Goal: Task Accomplishment & Management: Use online tool/utility

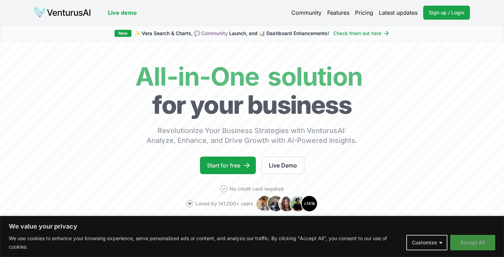
click at [472, 242] on button "Accept All" at bounding box center [472, 242] width 45 height 15
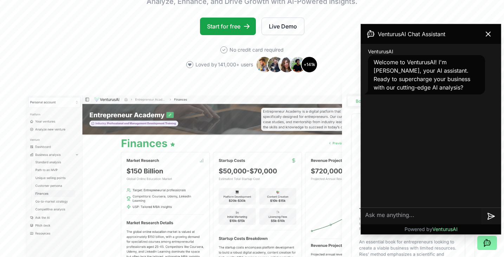
scroll to position [141, 0]
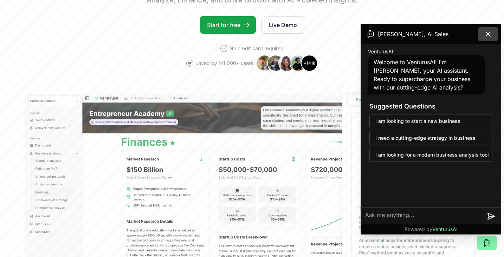
click at [491, 32] on icon at bounding box center [488, 34] width 8 height 8
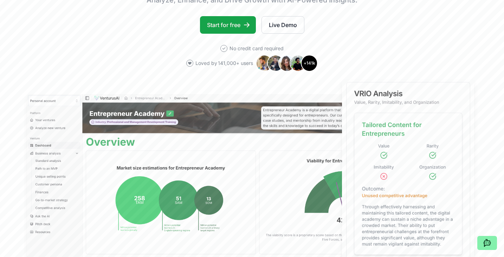
scroll to position [0, 0]
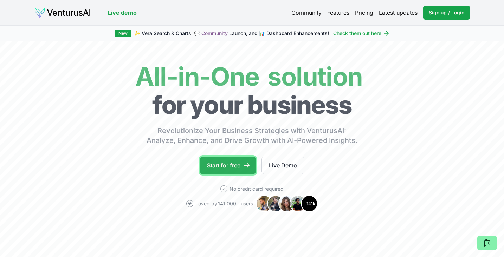
click at [231, 161] on link "Start for free" at bounding box center [228, 166] width 56 height 18
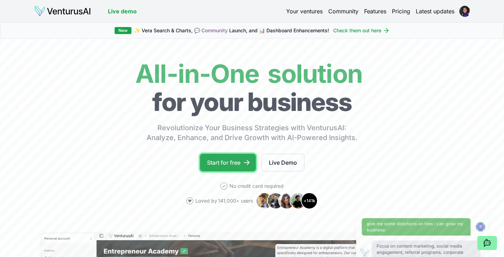
click at [225, 161] on link "Start for free" at bounding box center [228, 163] width 56 height 18
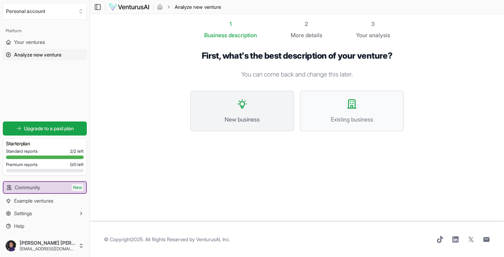
click at [251, 115] on button "New business" at bounding box center [242, 111] width 104 height 41
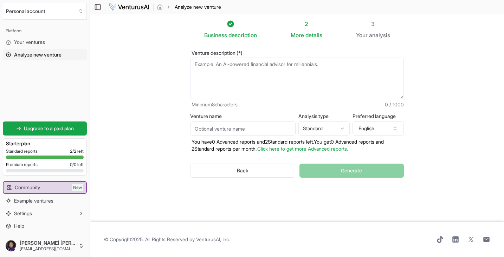
click at [276, 69] on textarea "Venture description (*)" at bounding box center [297, 78] width 214 height 41
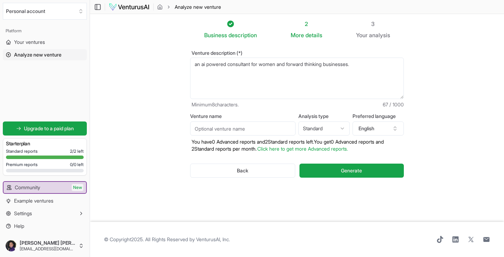
type textarea "an ai powered consultant for women and forward thinking businesses."
click at [259, 129] on input "Venture name" at bounding box center [242, 129] width 105 height 14
type input "Joy business"
click at [360, 174] on span "Generate" at bounding box center [351, 170] width 21 height 7
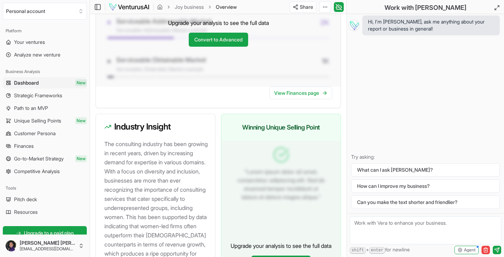
scroll to position [893, 0]
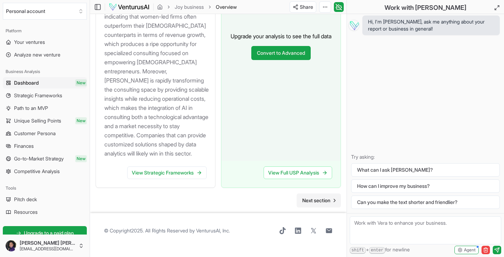
click at [315, 204] on span "Next section" at bounding box center [316, 200] width 28 height 7
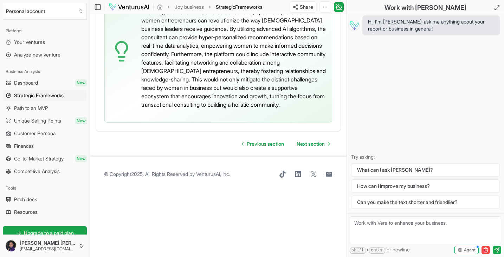
scroll to position [2033, 0]
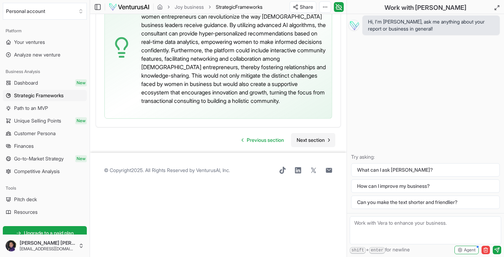
click at [311, 144] on span "Next section" at bounding box center [311, 140] width 28 height 7
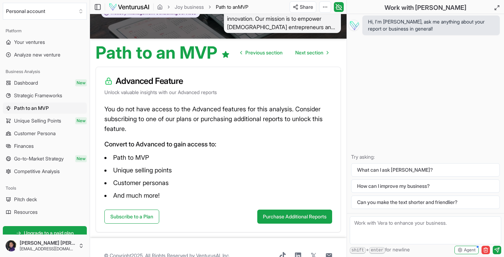
scroll to position [38, 0]
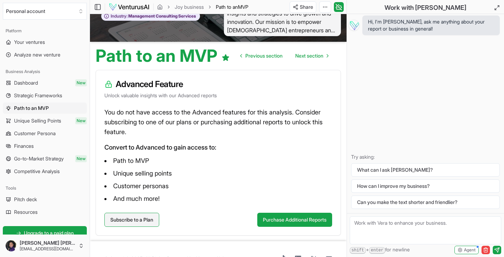
click at [156, 215] on link "Subscribe to a Plan" at bounding box center [131, 220] width 55 height 14
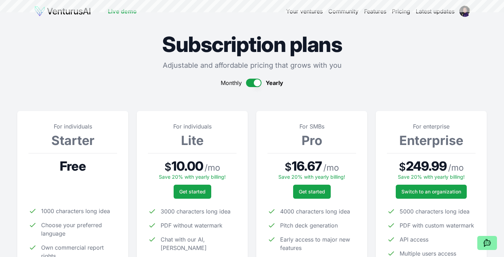
scroll to position [38, 0]
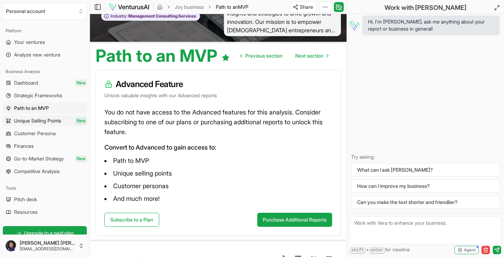
click at [53, 122] on span "Unique Selling Points" at bounding box center [37, 120] width 47 height 7
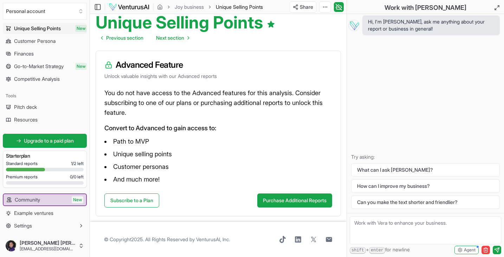
scroll to position [105, 0]
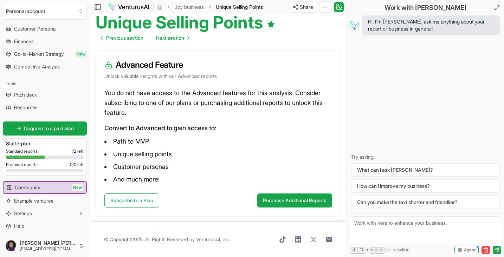
click at [52, 98] on link "Pitch deck" at bounding box center [45, 94] width 84 height 11
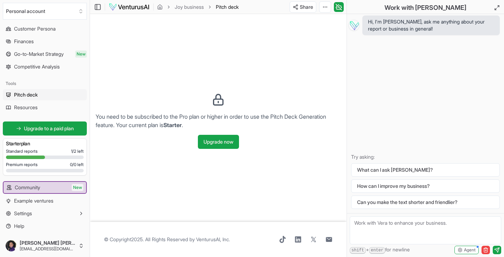
click at [47, 96] on link "Pitch deck" at bounding box center [45, 94] width 84 height 11
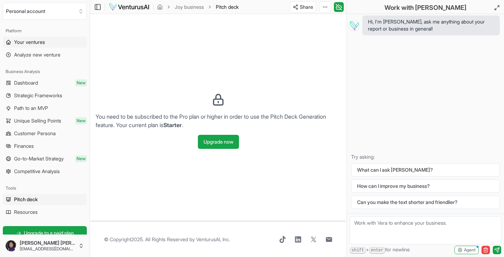
click at [48, 41] on link "Your ventures" at bounding box center [45, 42] width 84 height 11
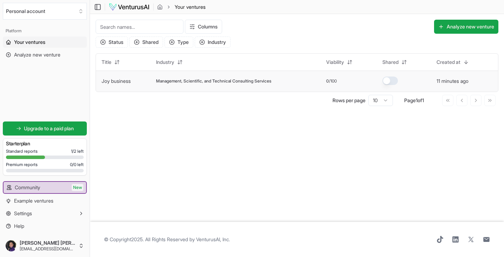
click at [227, 84] on td "Management, Scientific, and Technical Consulting Services" at bounding box center [236, 81] width 171 height 21
click at [219, 79] on span "Management, Scientific, and Technical Consulting Services" at bounding box center [213, 81] width 115 height 6
click at [129, 82] on link "Joy business" at bounding box center [116, 81] width 29 height 6
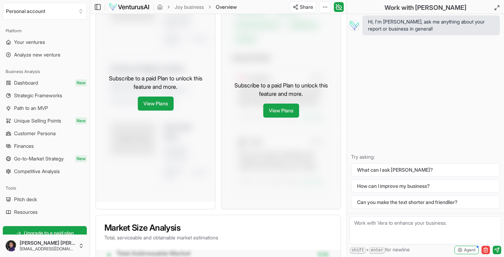
scroll to position [297, 0]
